Goal: Transaction & Acquisition: Purchase product/service

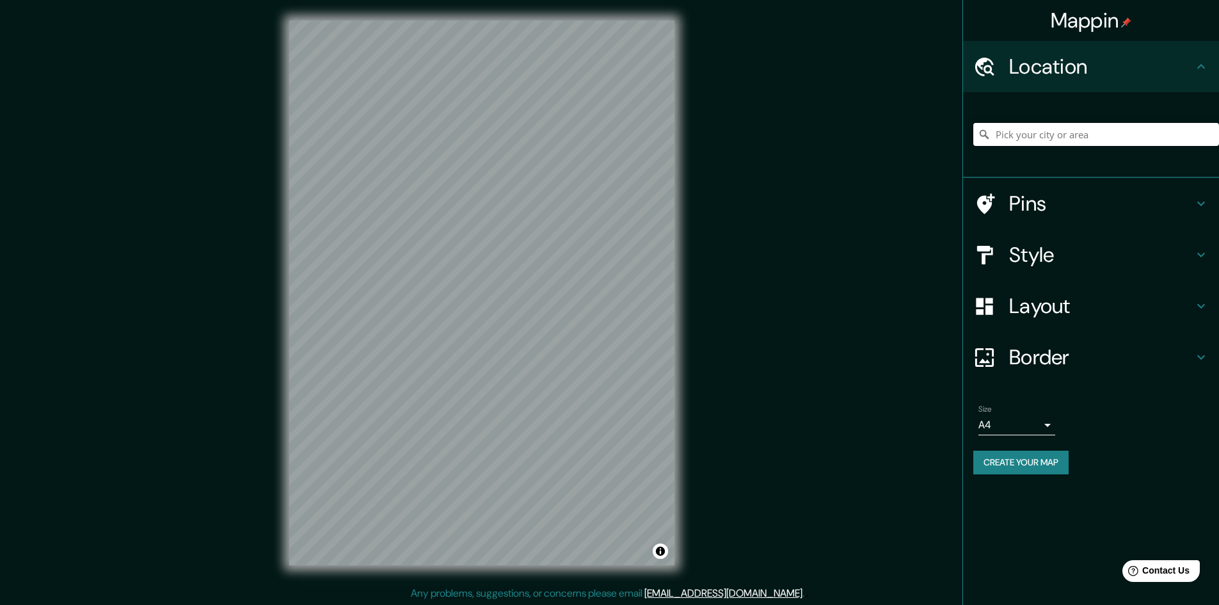
click at [1042, 139] on input "Pick your city or area" at bounding box center [1096, 134] width 246 height 23
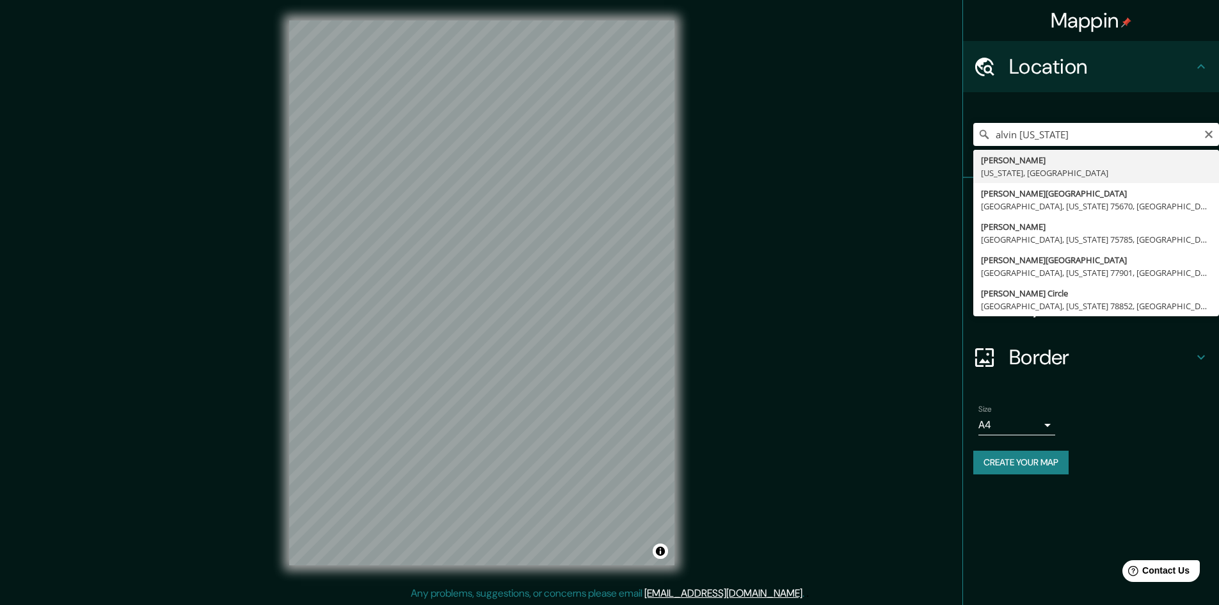
type input "[GEOGRAPHIC_DATA], [US_STATE], [GEOGRAPHIC_DATA]"
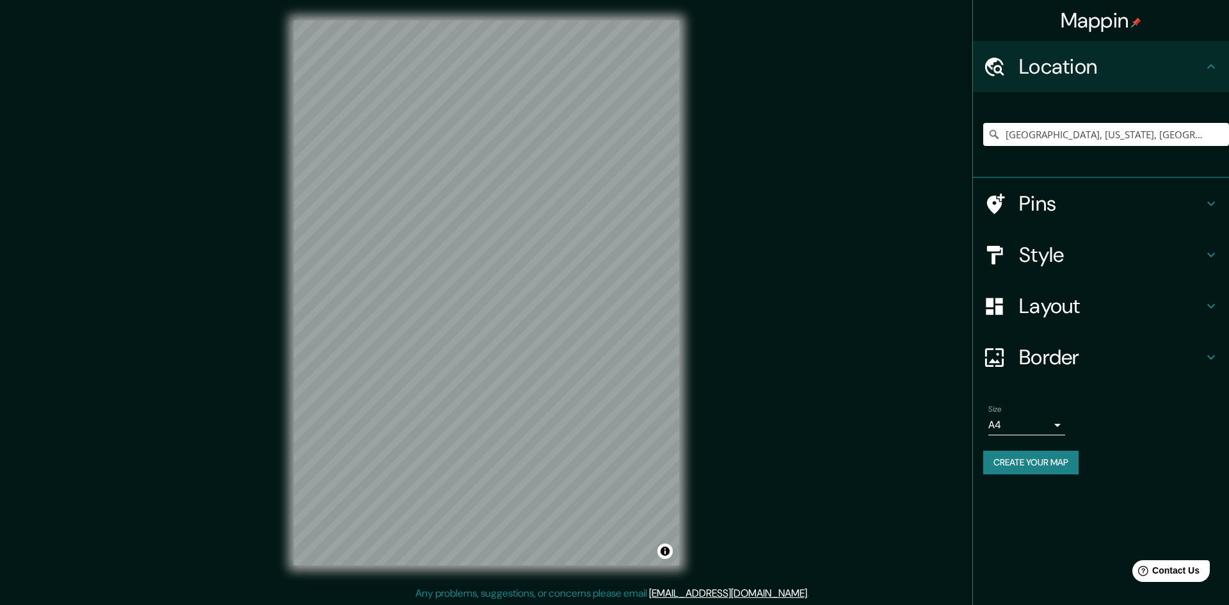
click at [1044, 425] on body "Mappin Location [GEOGRAPHIC_DATA], [US_STATE], [GEOGRAPHIC_DATA] Pins Style Lay…" at bounding box center [614, 302] width 1229 height 605
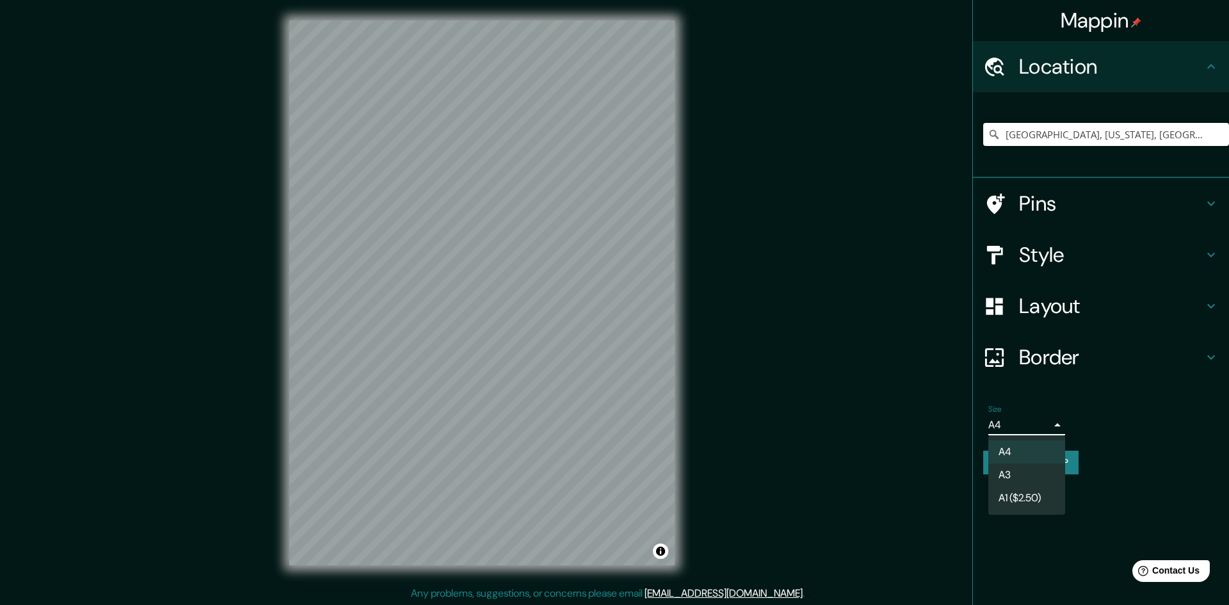
click at [1007, 476] on li "A3" at bounding box center [1026, 474] width 77 height 23
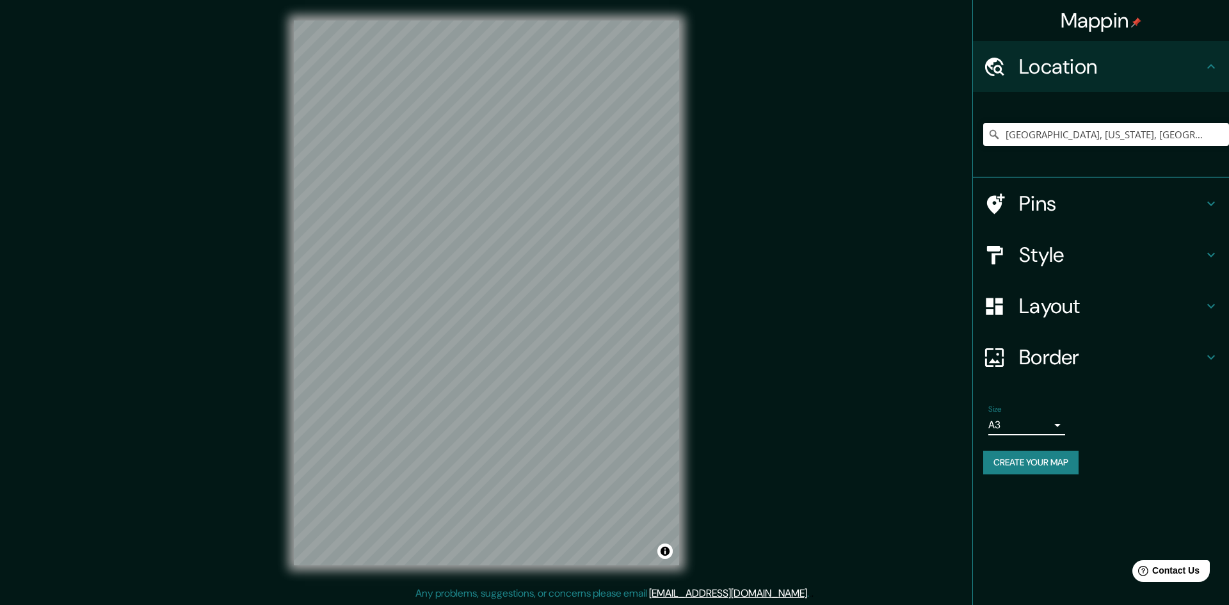
click at [1044, 424] on body "Mappin Location [GEOGRAPHIC_DATA], [US_STATE], [GEOGRAPHIC_DATA] Pins Style Lay…" at bounding box center [614, 302] width 1229 height 605
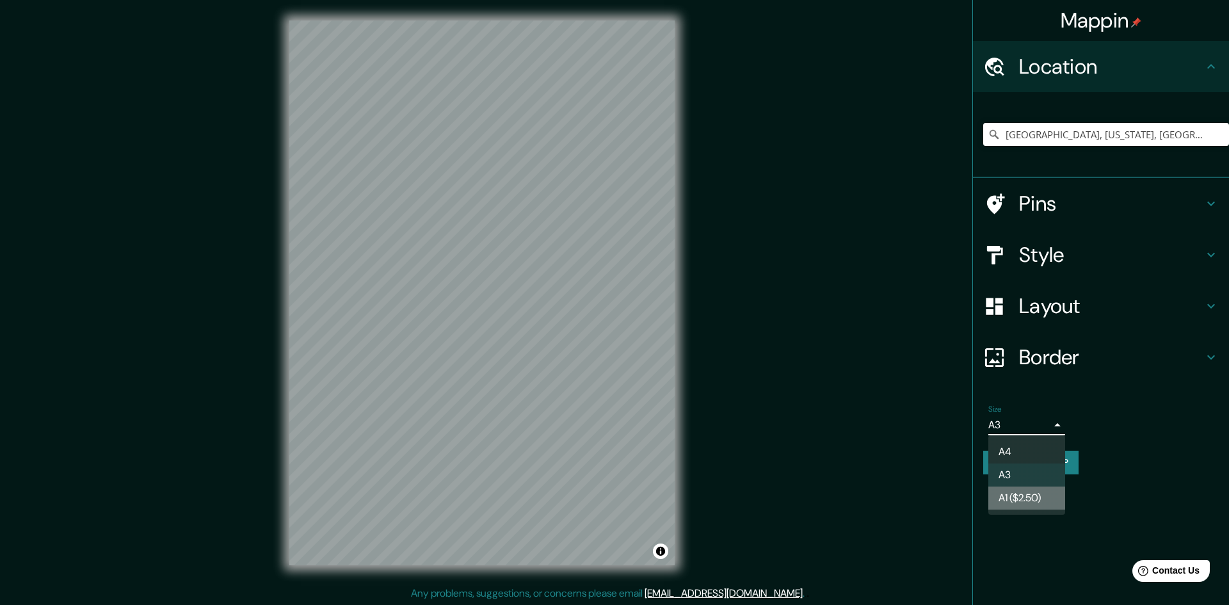
click at [1016, 499] on li "A1 ($2.50)" at bounding box center [1026, 497] width 77 height 23
click at [1050, 424] on body "Mappin Location [GEOGRAPHIC_DATA], [US_STATE], [GEOGRAPHIC_DATA] Pins Style Lay…" at bounding box center [614, 302] width 1229 height 605
click at [997, 455] on li "A4" at bounding box center [1026, 451] width 77 height 23
